Goal: Information Seeking & Learning: Learn about a topic

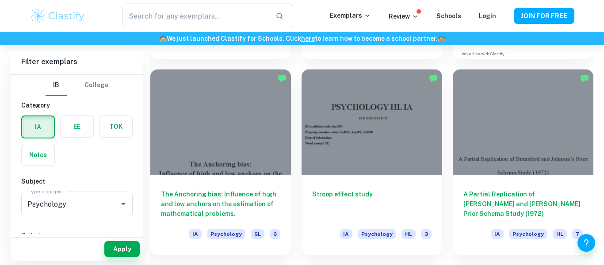
scroll to position [425, 0]
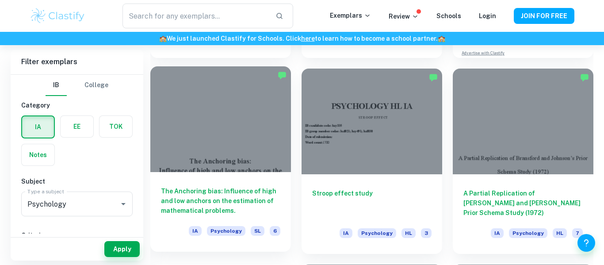
click at [243, 201] on h6 "The Anchoring bias: Influence of high and low anchors on the estimation of math…" at bounding box center [220, 200] width 119 height 29
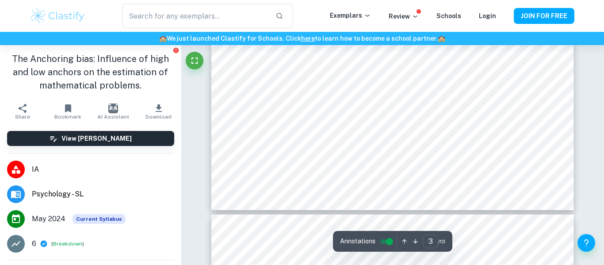
scroll to position [1505, 0]
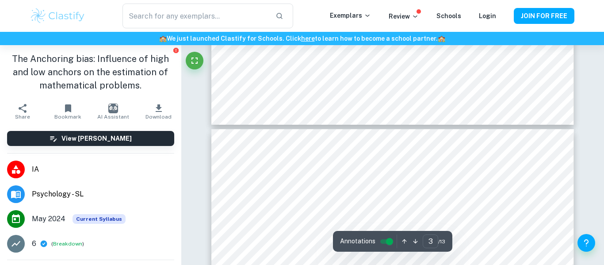
type input "4"
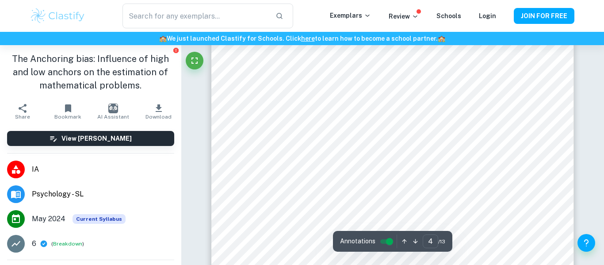
scroll to position [1735, 0]
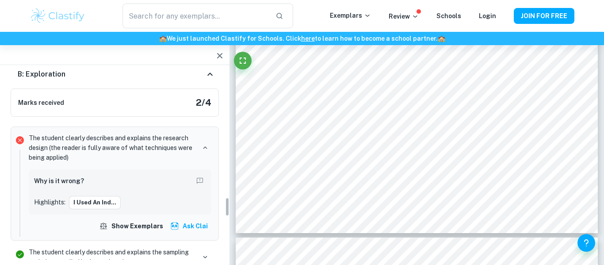
scroll to position [1239, 0]
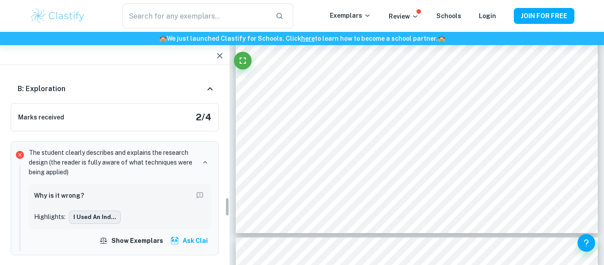
click at [93, 212] on button "I used an ind..." at bounding box center [95, 216] width 52 height 13
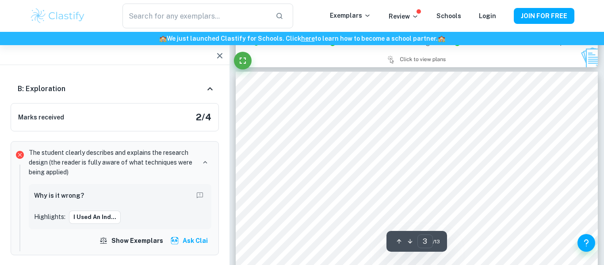
scroll to position [1162, 0]
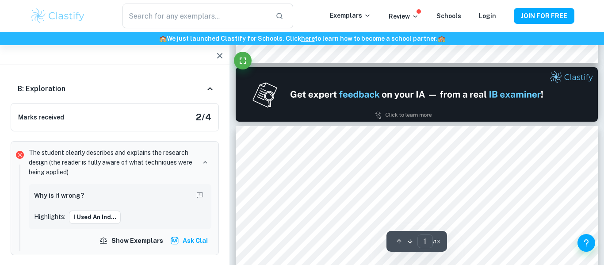
type input "2"
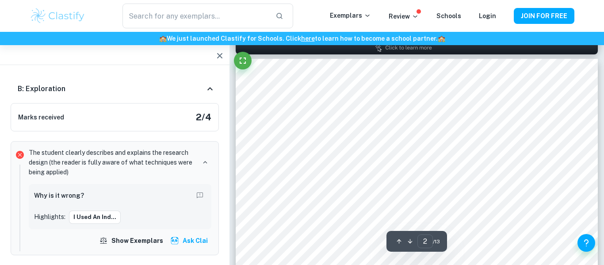
scroll to position [627, 0]
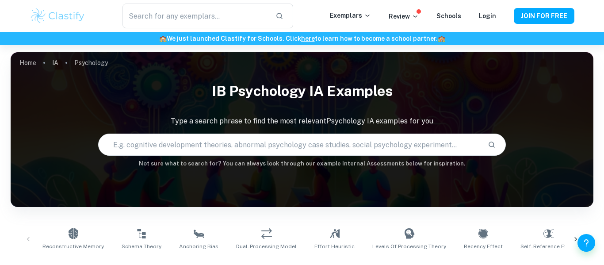
click at [237, 150] on input "text" at bounding box center [290, 144] width 382 height 25
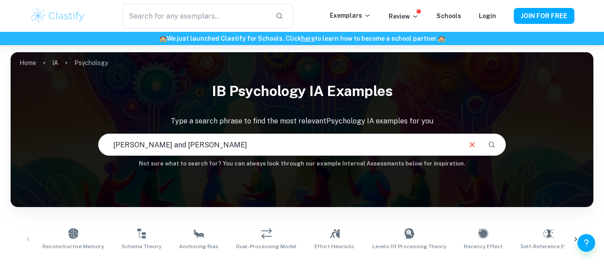
type input "[PERSON_NAME] and [PERSON_NAME]"
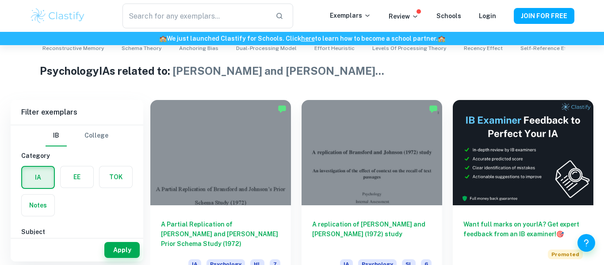
scroll to position [203, 0]
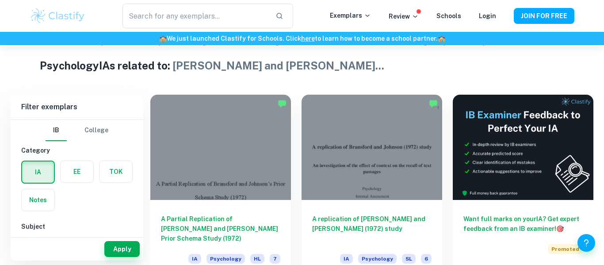
click at [246, 158] on div at bounding box center [220, 147] width 141 height 105
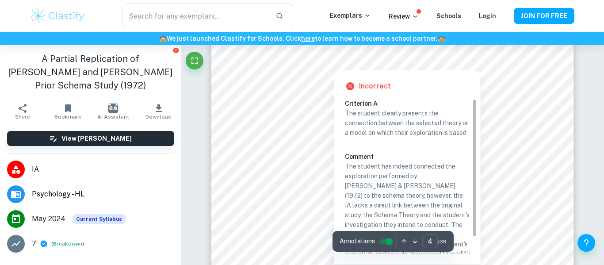
scroll to position [1839, 0]
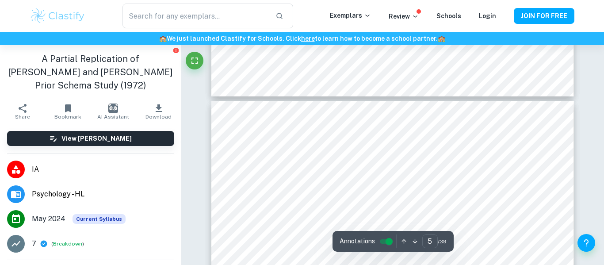
type input "6"
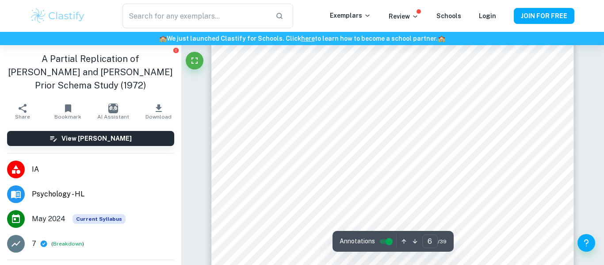
scroll to position [2774, 0]
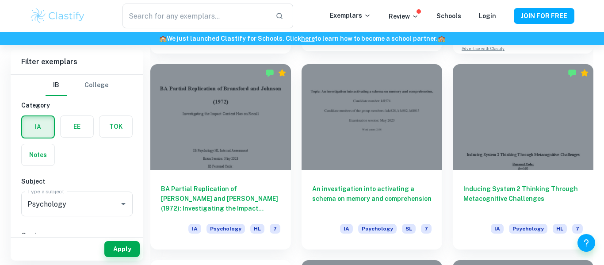
scroll to position [430, 0]
